Goal: Task Accomplishment & Management: Use online tool/utility

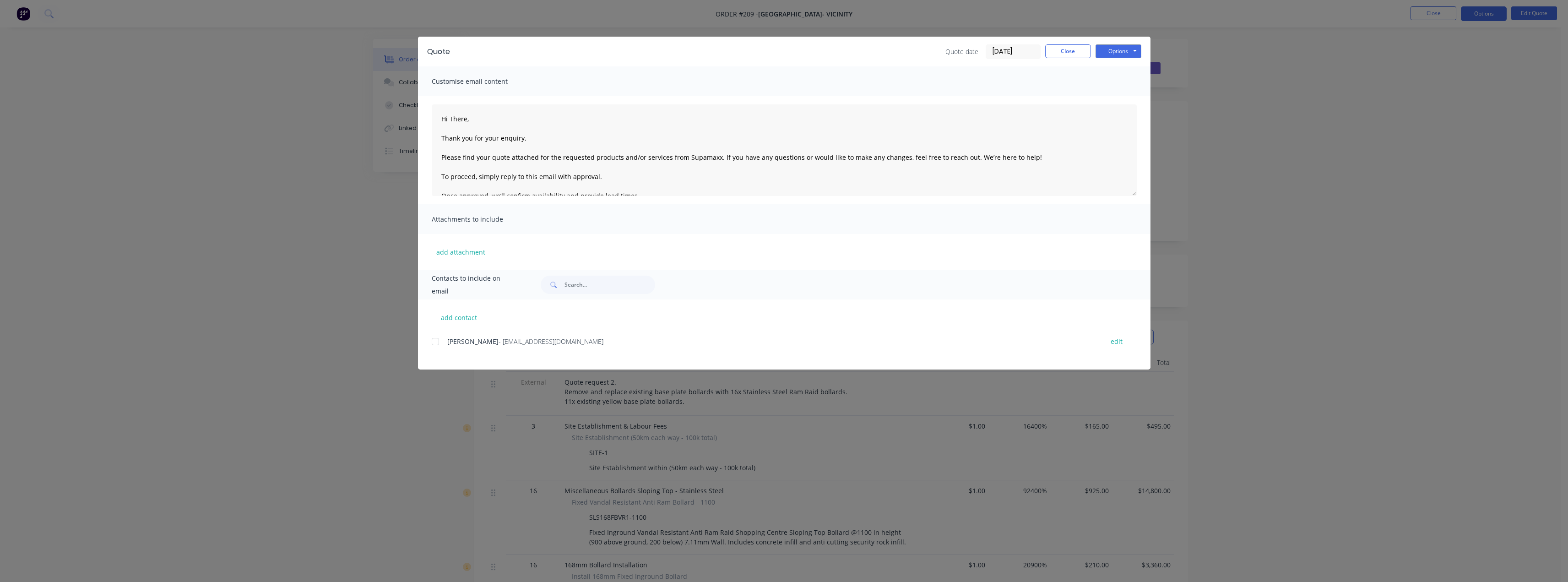
scroll to position [341, 0]
click at [1068, 53] on button "Close" at bounding box center [1068, 52] width 46 height 14
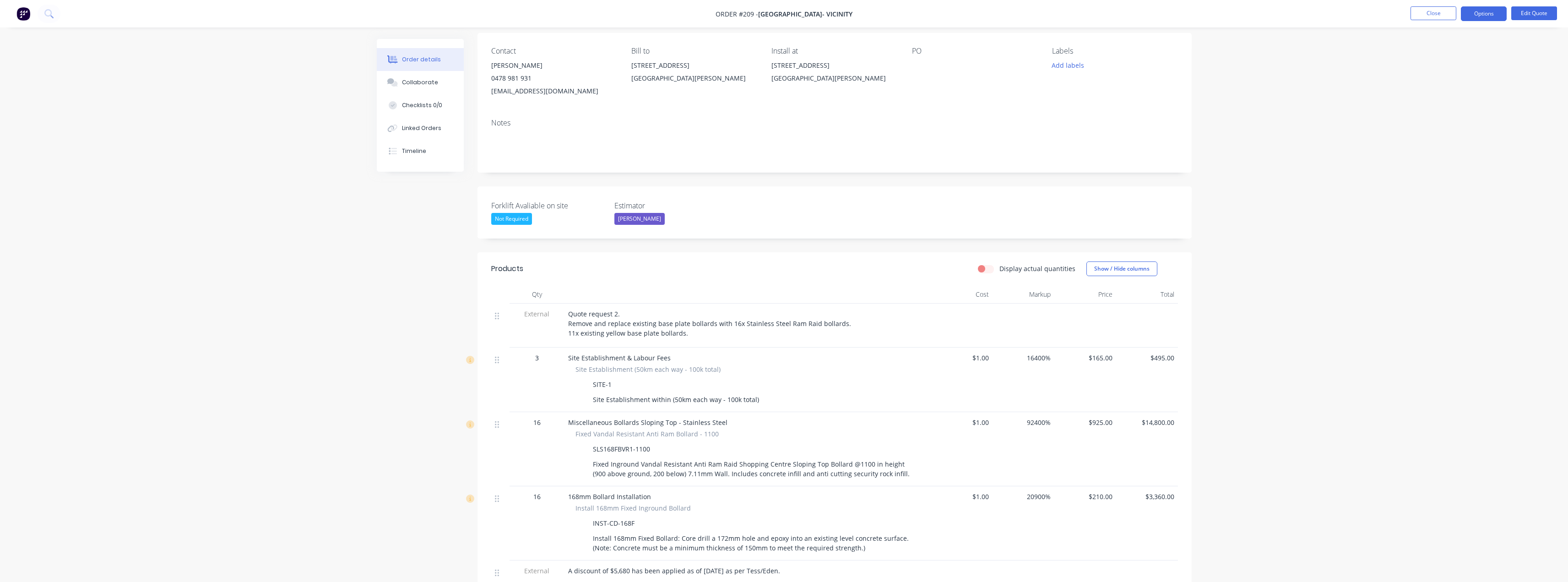
scroll to position [67, 0]
click at [1441, 14] on button "Close" at bounding box center [1433, 13] width 46 height 14
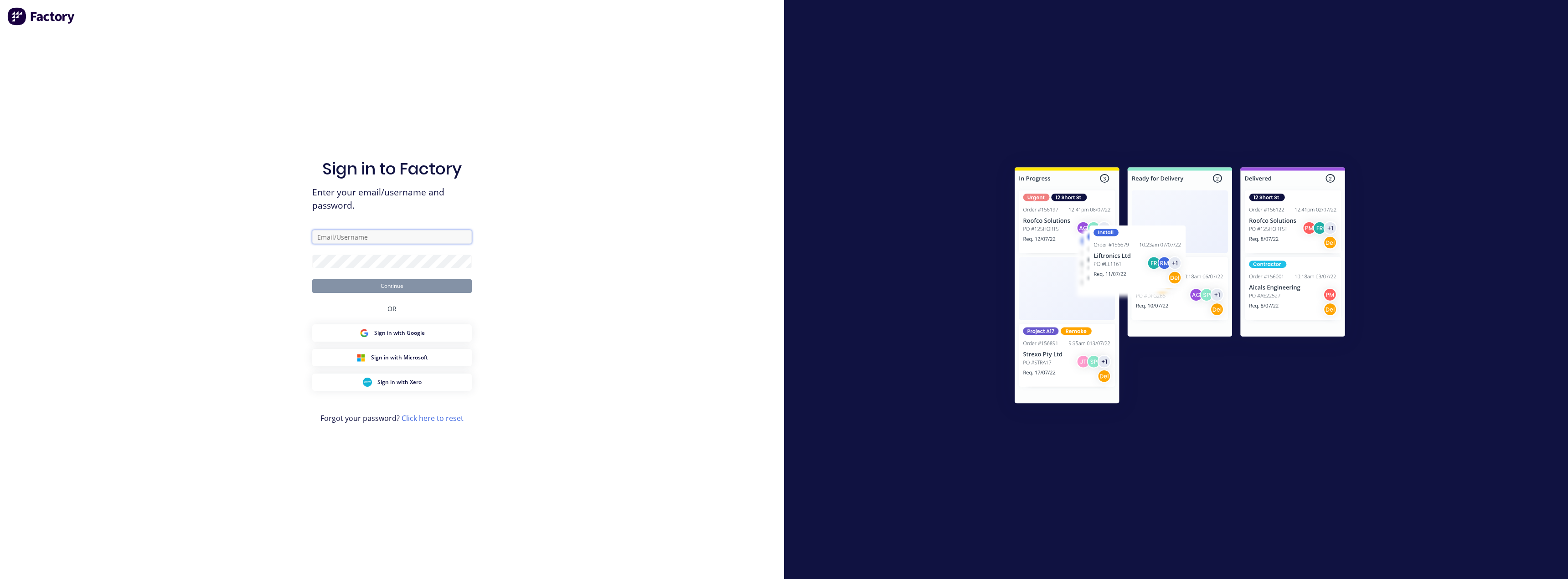
click at [370, 237] on input "text" at bounding box center [392, 237] width 159 height 14
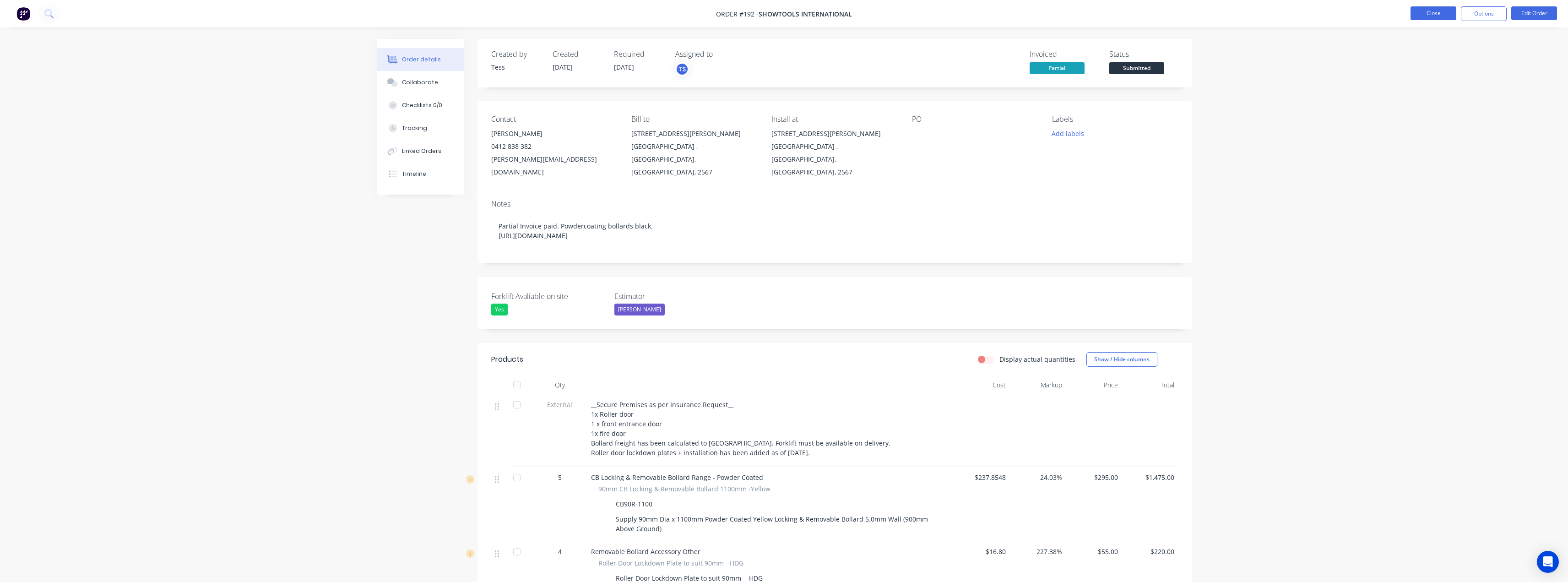
click at [1449, 12] on button "Close" at bounding box center [1433, 13] width 46 height 14
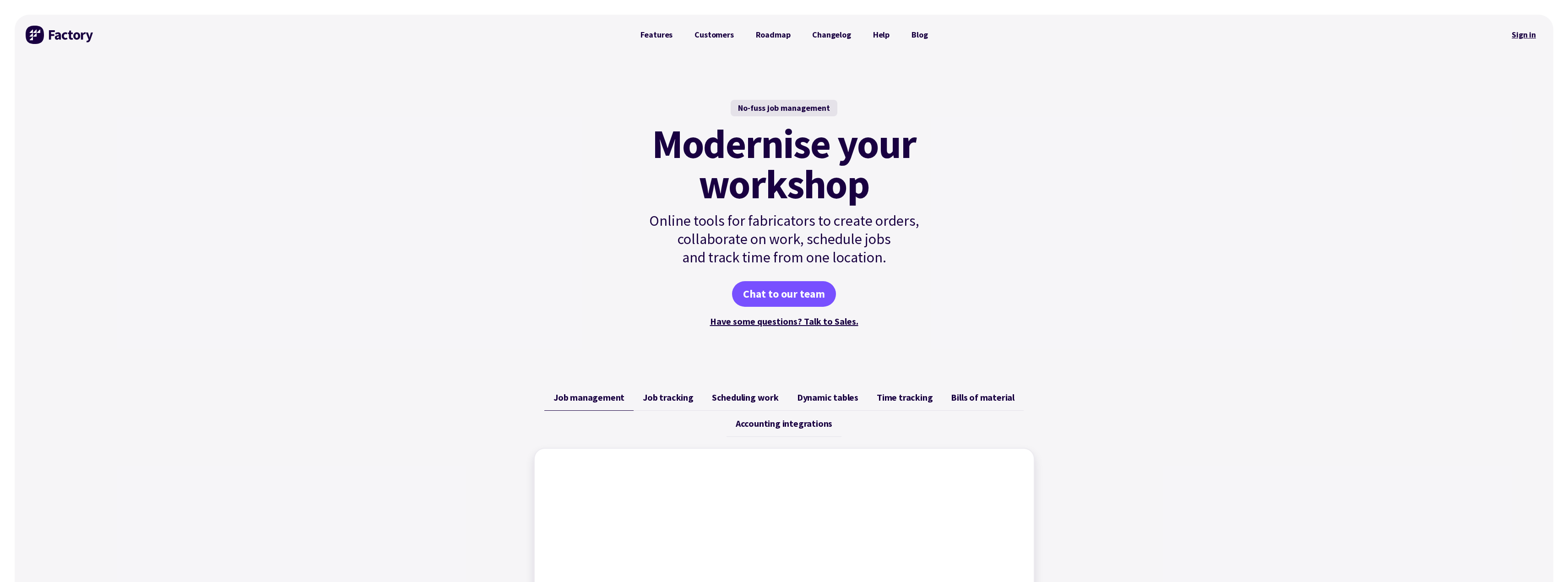
click at [1520, 39] on link "Sign in" at bounding box center [1524, 35] width 37 height 21
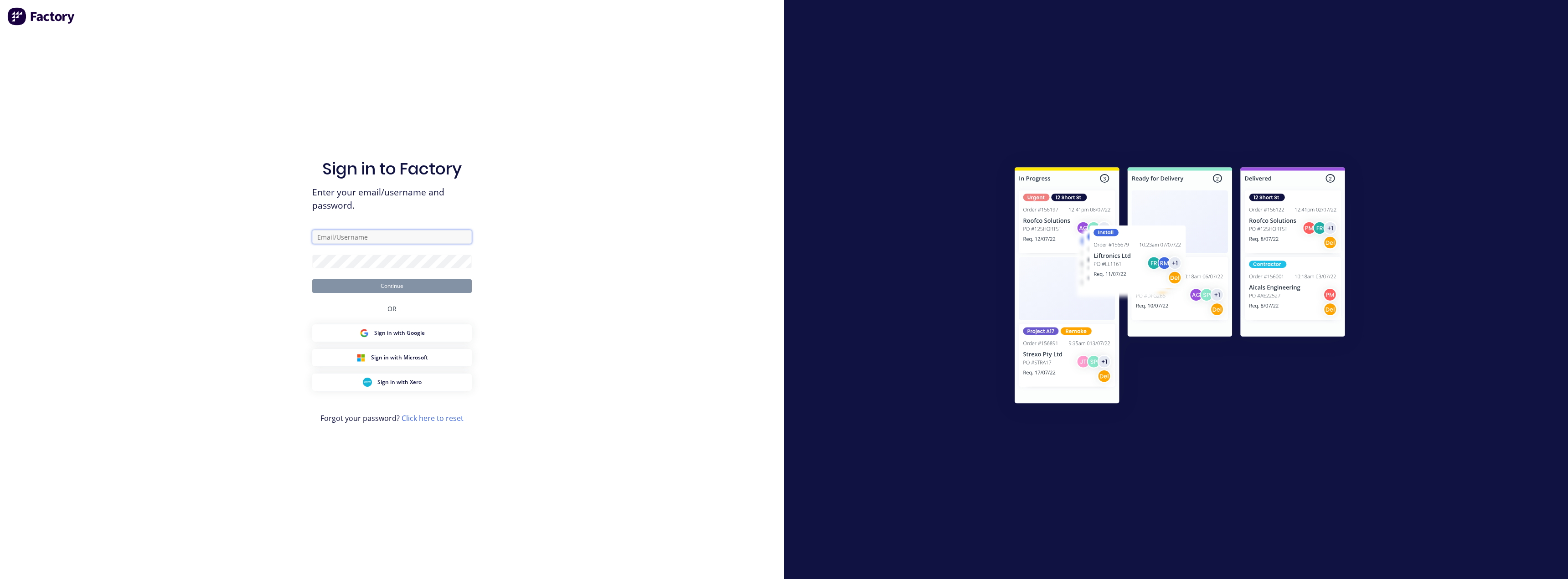
click at [357, 237] on input "text" at bounding box center [392, 237] width 159 height 14
type input "tess@supamaxx.com.au"
click at [408, 285] on button "Continue" at bounding box center [392, 286] width 159 height 14
